Goal: Task Accomplishment & Management: Use online tool/utility

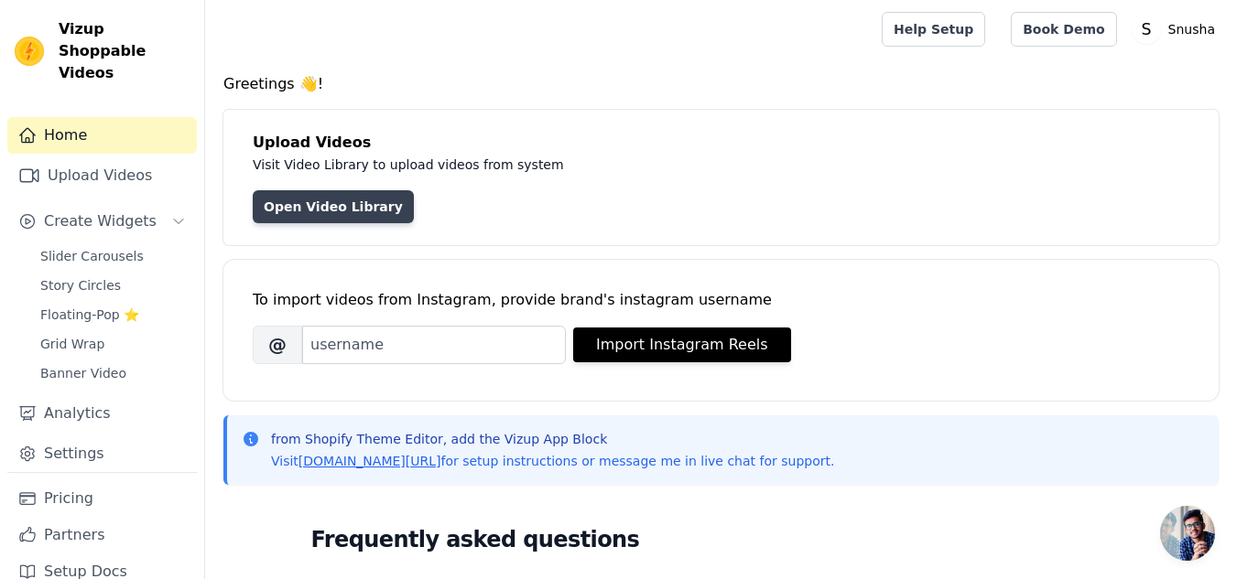
click at [312, 202] on link "Open Video Library" at bounding box center [333, 206] width 161 height 33
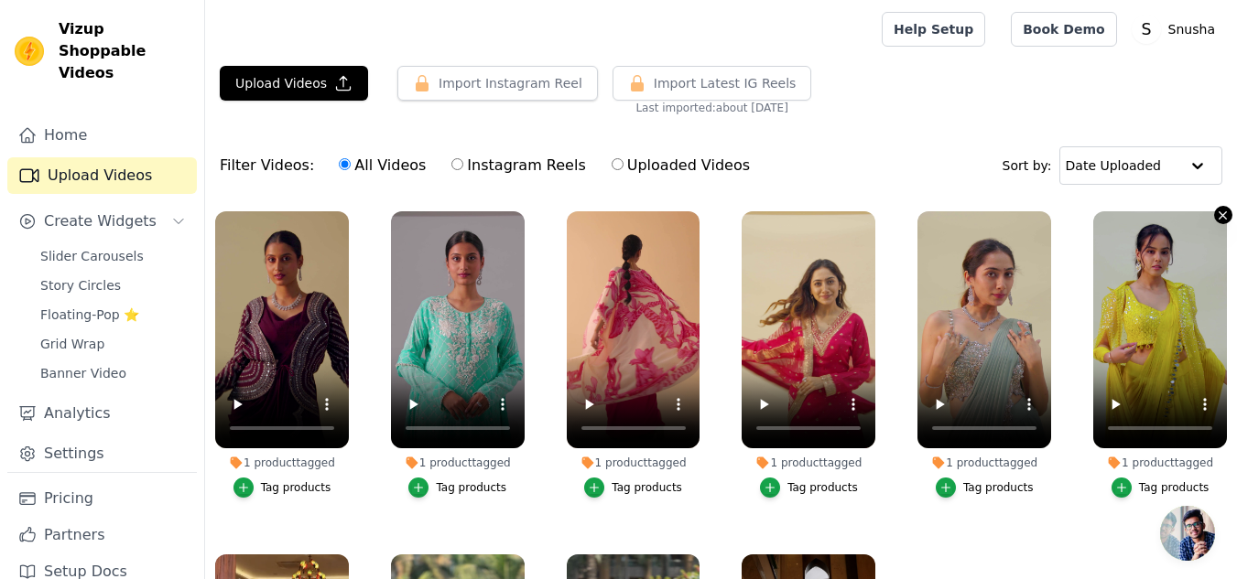
click at [1216, 212] on icon "button" at bounding box center [1223, 216] width 14 height 14
click at [1216, 217] on icon "button" at bounding box center [1223, 216] width 14 height 14
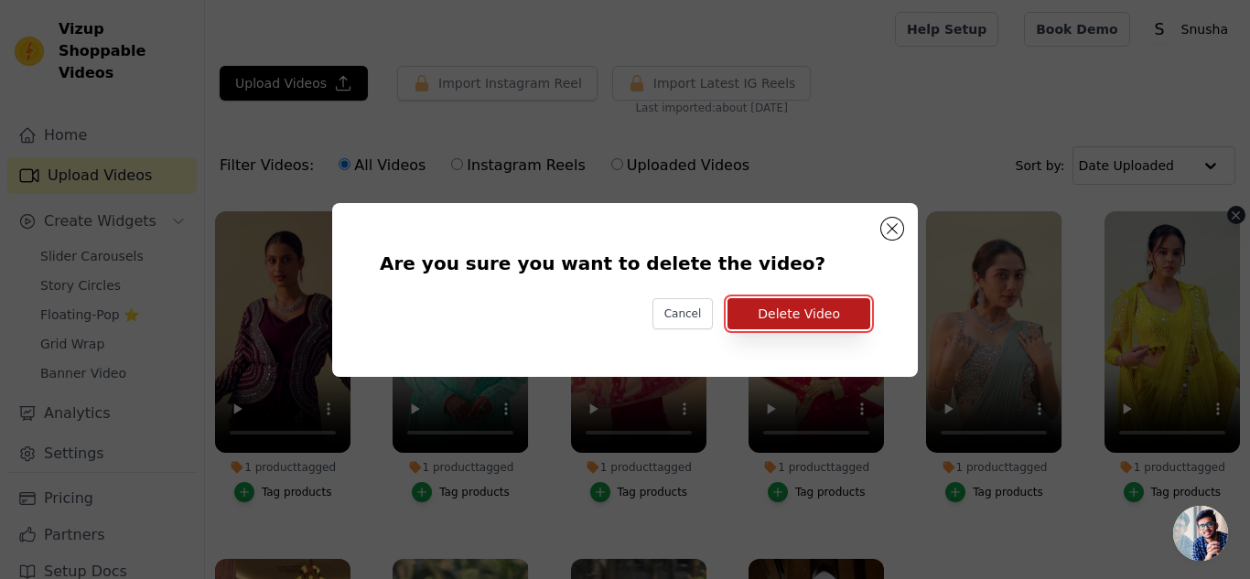
click at [785, 319] on button "Delete Video" at bounding box center [799, 313] width 143 height 31
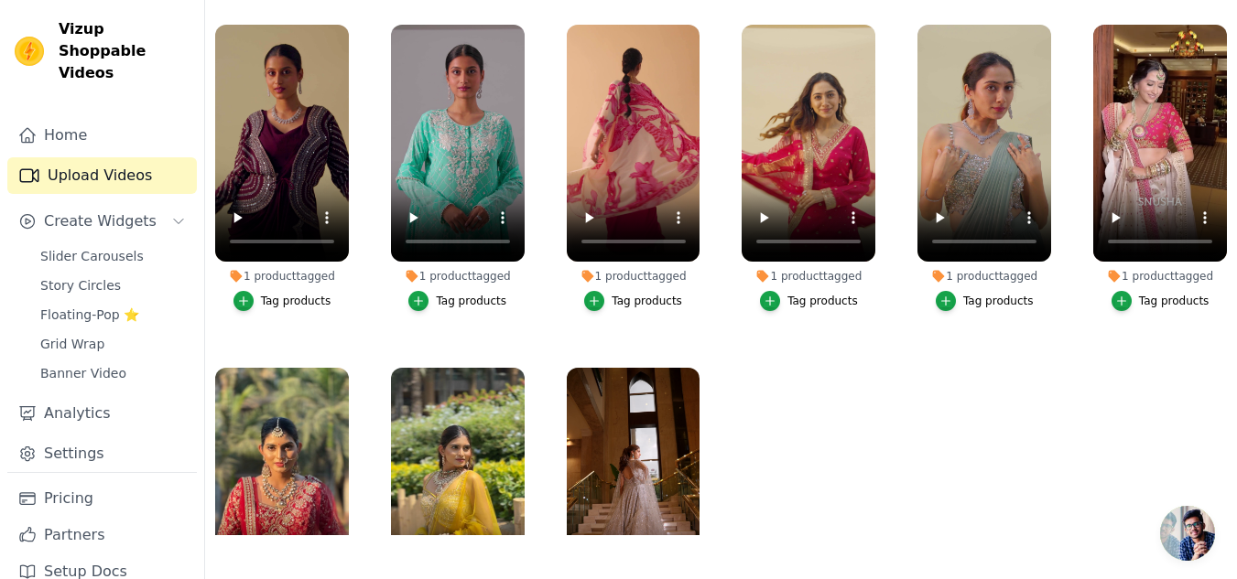
scroll to position [170, 0]
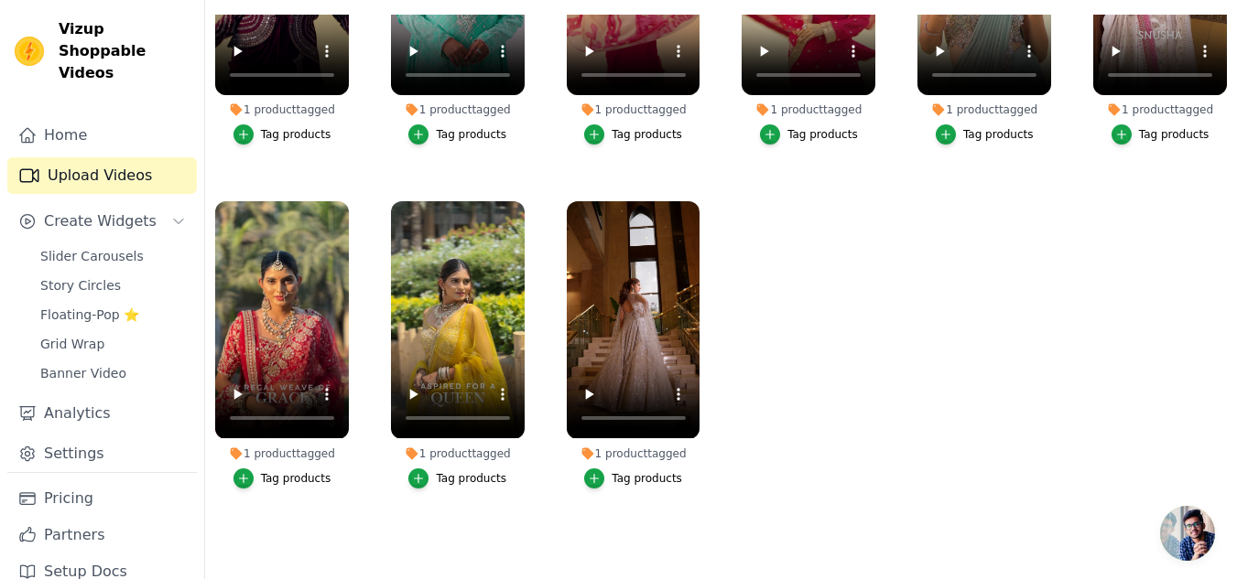
click at [1231, 556] on main "Upload Videos Import Instagram Reel Import Latest Instagram Reels Import Latest…" at bounding box center [721, 226] width 1032 height 708
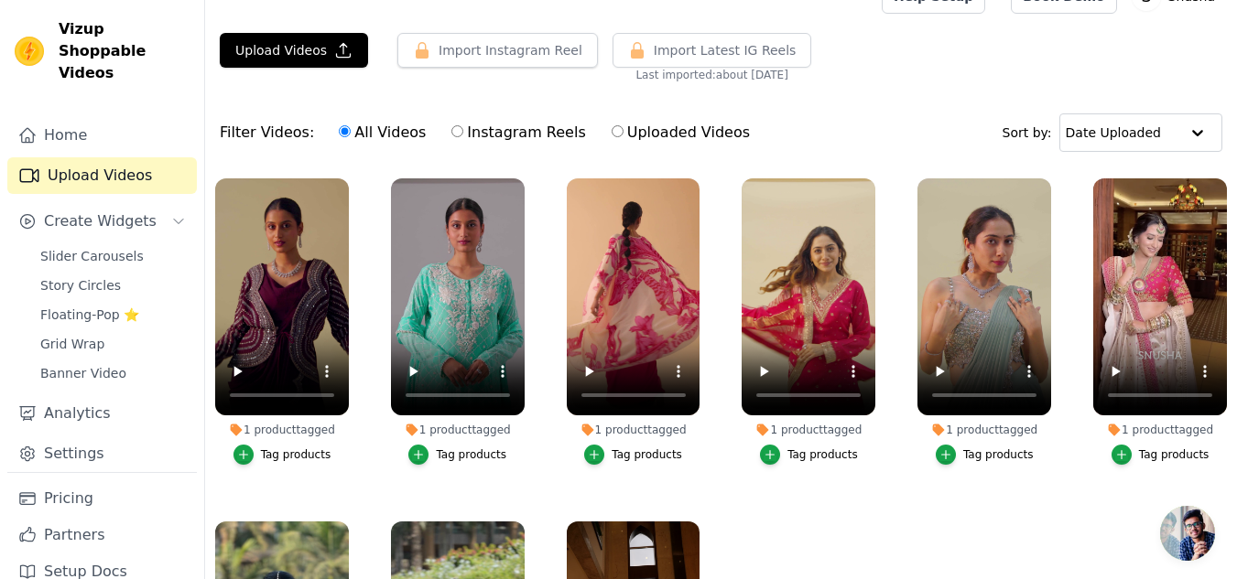
scroll to position [0, 0]
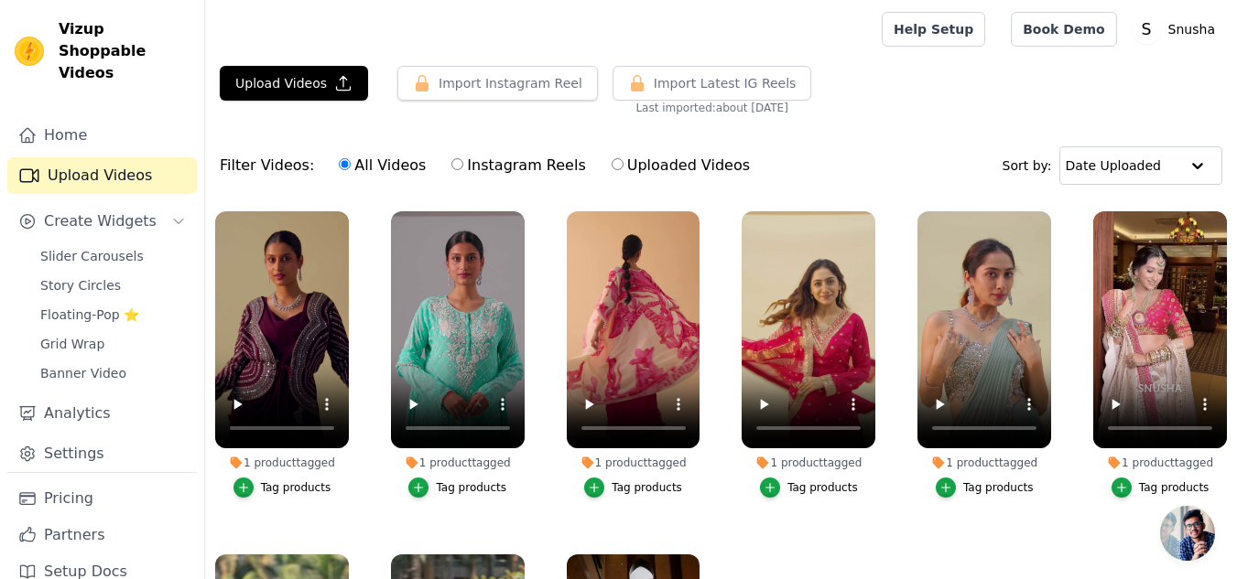
drag, startPoint x: 1249, startPoint y: 171, endPoint x: 804, endPoint y: 138, distance: 447.0
click at [804, 138] on div "Filter Videos: All Videos Instagram Reels Uploaded Videos Sort by: Date Uploaded" at bounding box center [721, 165] width 1032 height 71
